Goal: Task Accomplishment & Management: Manage account settings

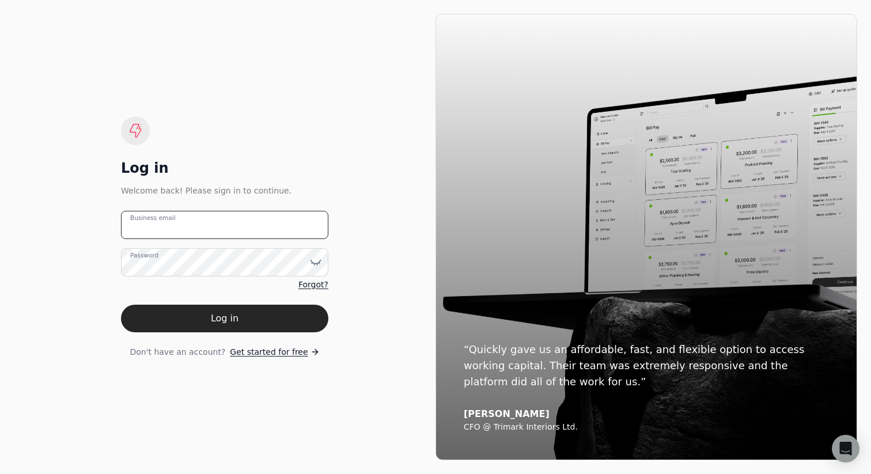
click at [211, 224] on email "Business email" at bounding box center [224, 225] width 207 height 28
type email "[PERSON_NAME][EMAIL_ADDRESS][DOMAIN_NAME]"
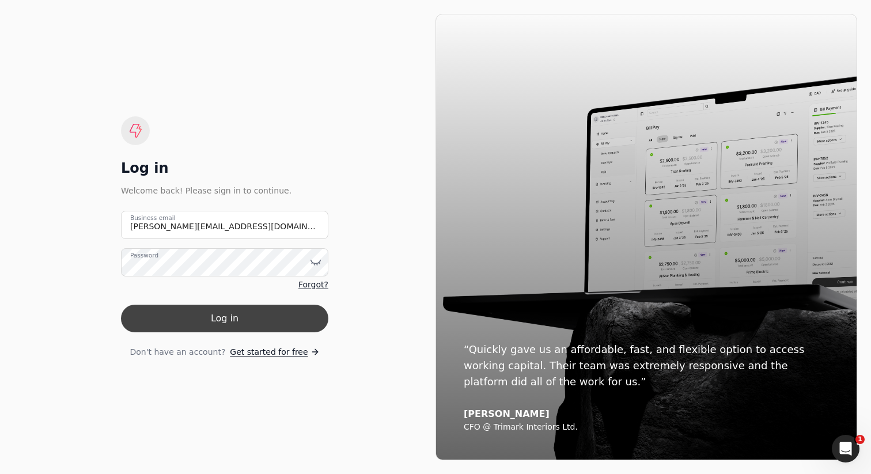
click at [228, 312] on button "Log in" at bounding box center [224, 319] width 207 height 28
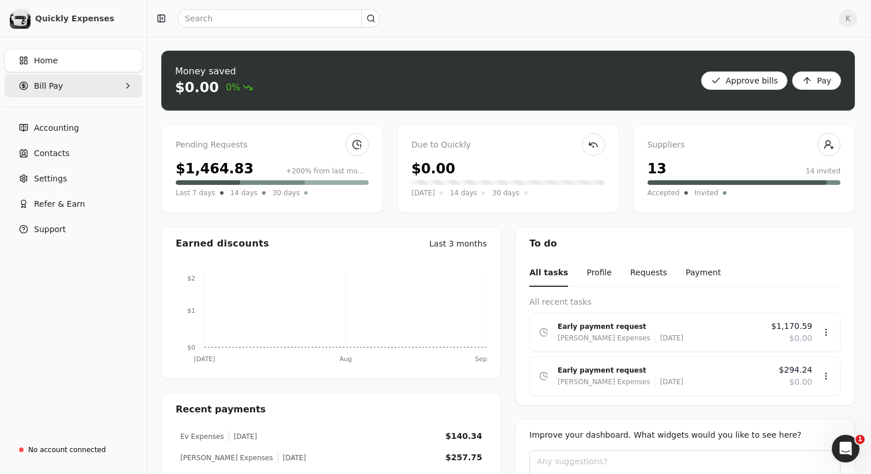
click at [76, 86] on Pay "Bill Pay" at bounding box center [74, 85] width 138 height 23
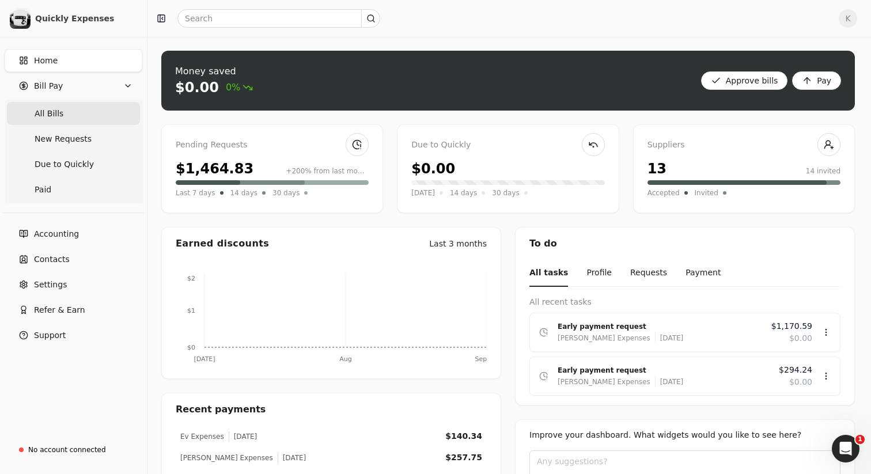
click at [60, 118] on span "All Bills" at bounding box center [49, 114] width 29 height 12
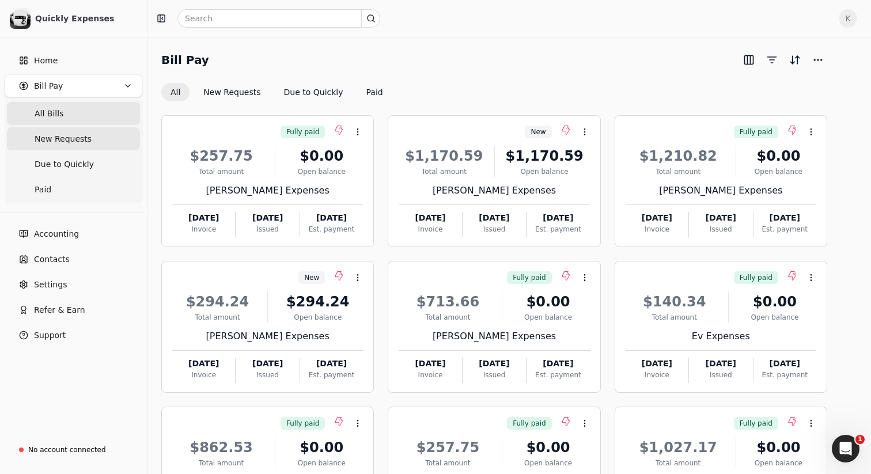
click at [75, 142] on span "New Requests" at bounding box center [63, 139] width 57 height 12
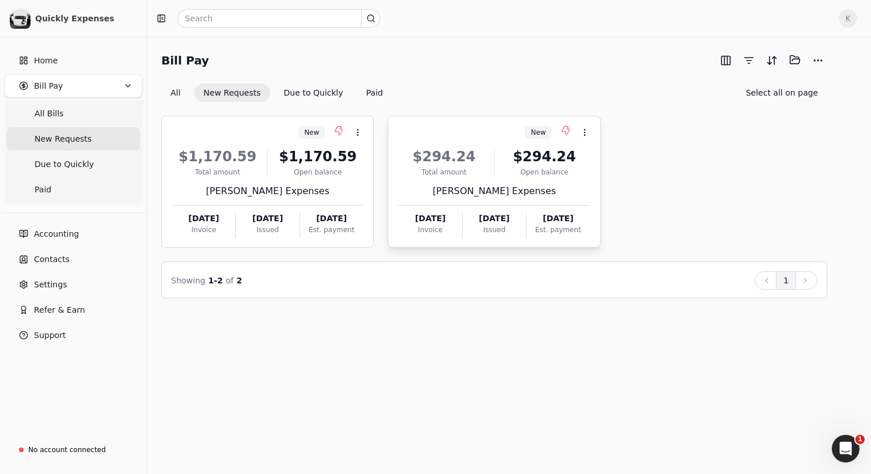
click at [500, 194] on div "[PERSON_NAME] Expenses" at bounding box center [494, 191] width 191 height 14
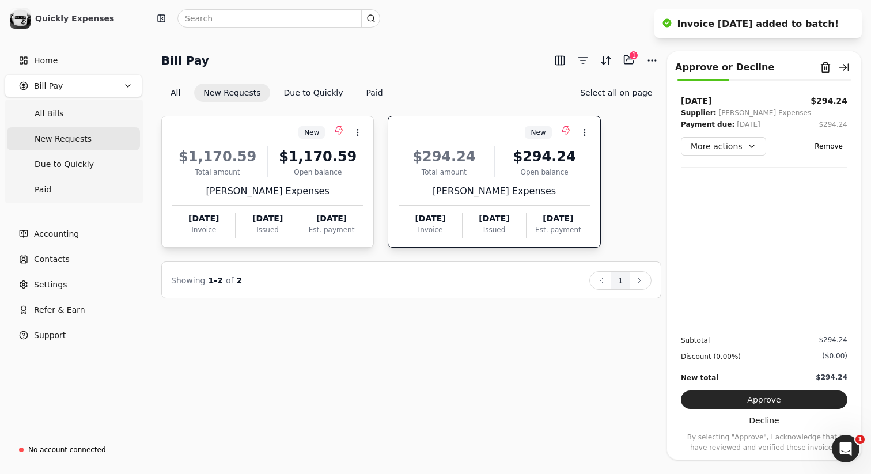
click at [327, 205] on div "$1,170.59 Total amount $1,170.59 Open balance [PERSON_NAME] Expenses [DATE] Inv…" at bounding box center [267, 188] width 191 height 99
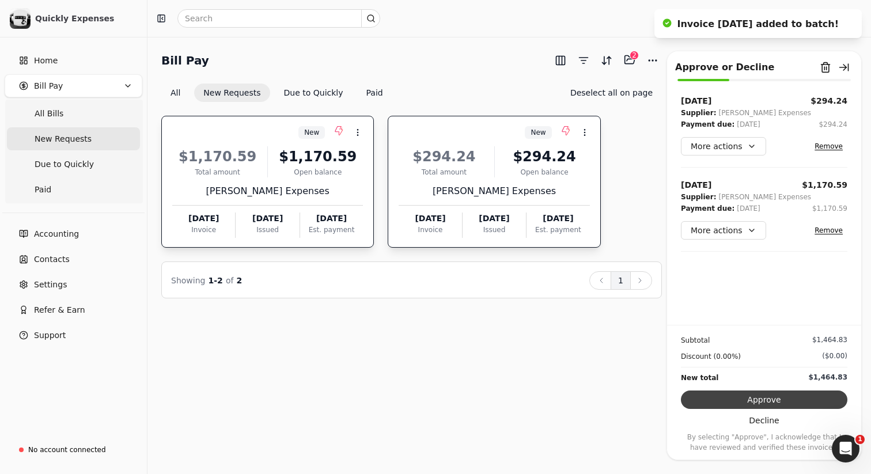
click at [775, 402] on button "Approve" at bounding box center [764, 400] width 166 height 18
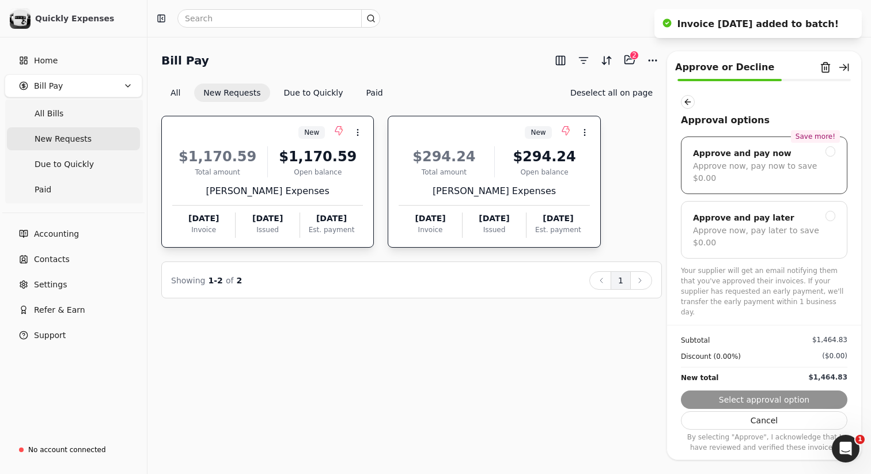
click at [770, 176] on div "Save more! Approve and pay now Approve now, pay now to save $0.00" at bounding box center [764, 166] width 166 height 58
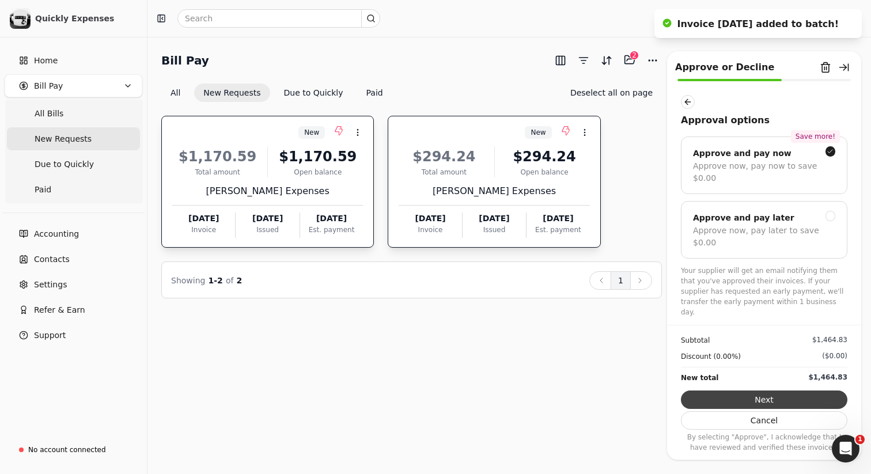
click at [774, 398] on button "Next" at bounding box center [764, 400] width 166 height 18
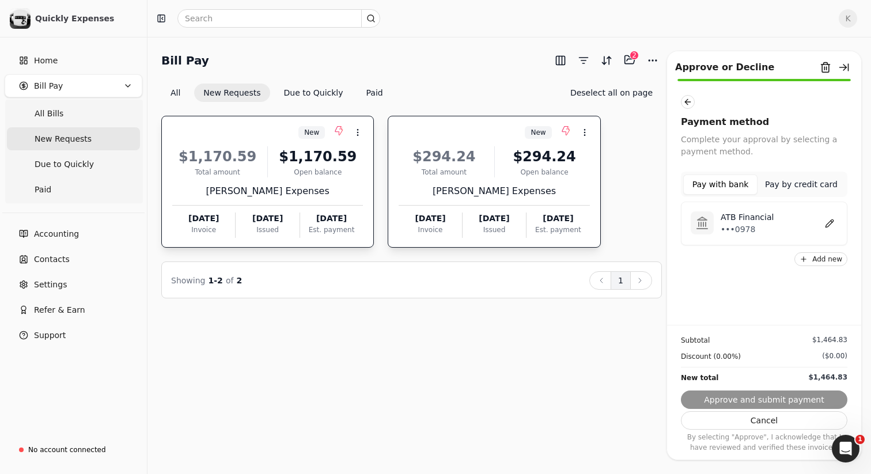
click at [766, 219] on p "ATB Financial" at bounding box center [747, 217] width 53 height 12
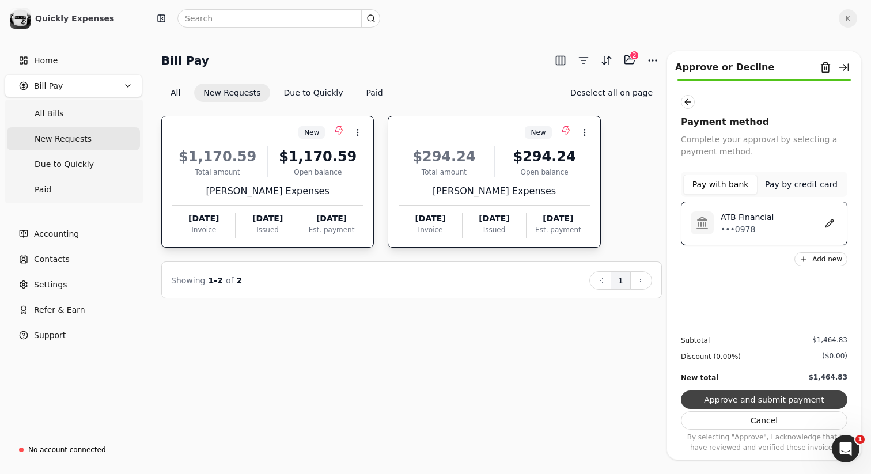
click at [766, 400] on button "Approve and submit payment" at bounding box center [764, 400] width 166 height 18
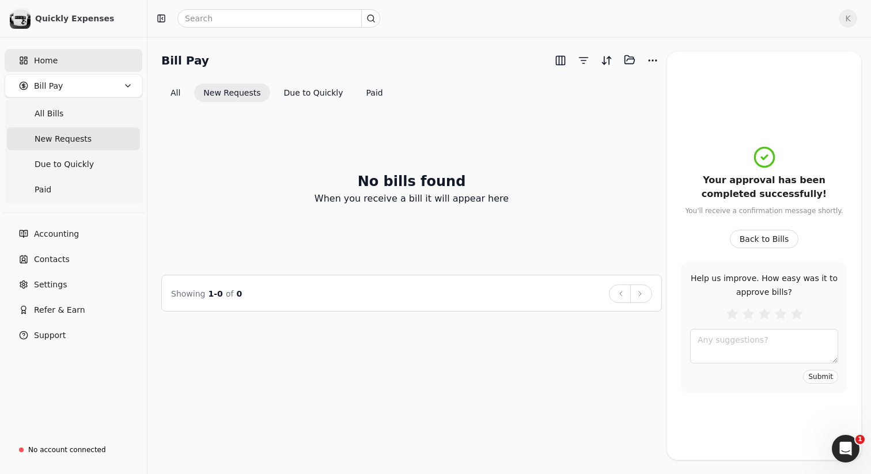
click at [62, 58] on link "Home" at bounding box center [74, 60] width 138 height 23
